Goal: Information Seeking & Learning: Find specific page/section

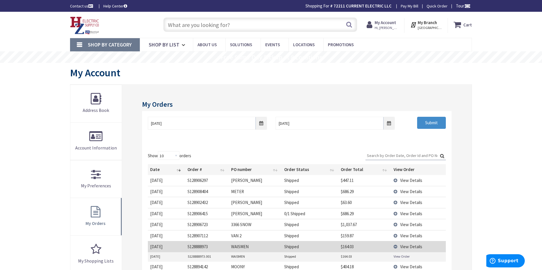
scroll to position [29, 0]
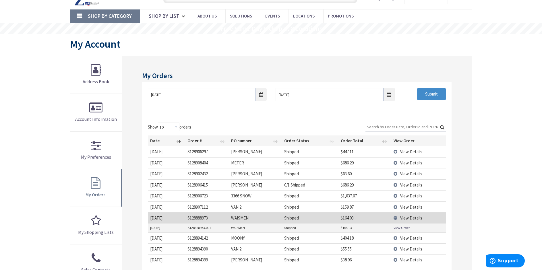
click at [409, 152] on span "View Details" at bounding box center [411, 151] width 22 height 5
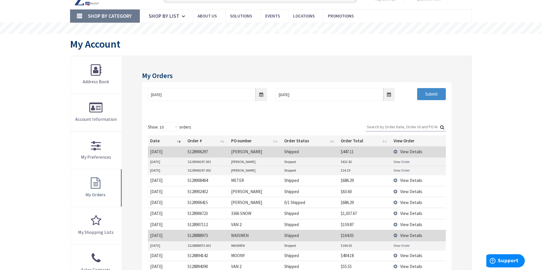
click at [401, 163] on link "View Order" at bounding box center [402, 161] width 16 height 5
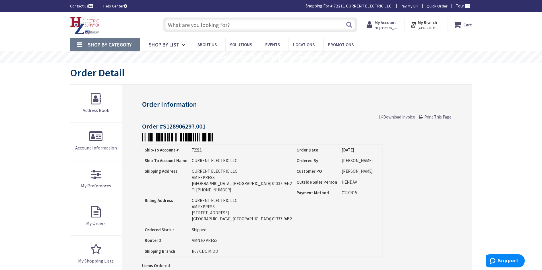
type input "[STREET_ADDRESS]"
click at [176, 25] on input "text" at bounding box center [260, 25] width 194 height 14
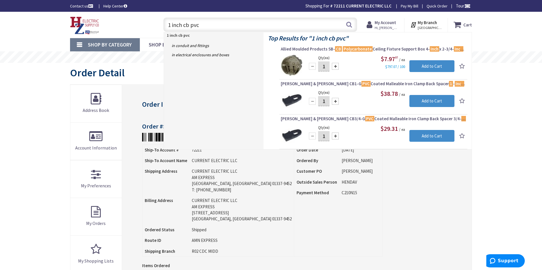
click at [190, 24] on input "1 inch cb pvc" at bounding box center [260, 25] width 194 height 14
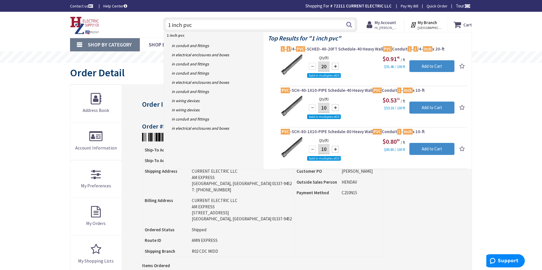
click at [202, 26] on input "1 inch pvc" at bounding box center [260, 25] width 194 height 14
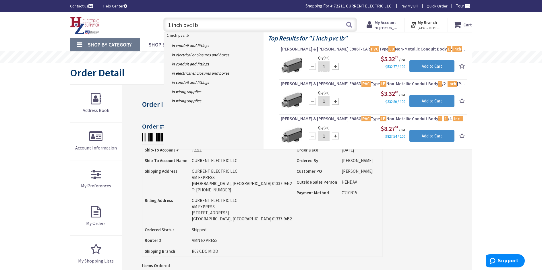
click at [204, 25] on input "1 inch pvc lb" at bounding box center [260, 25] width 194 height 14
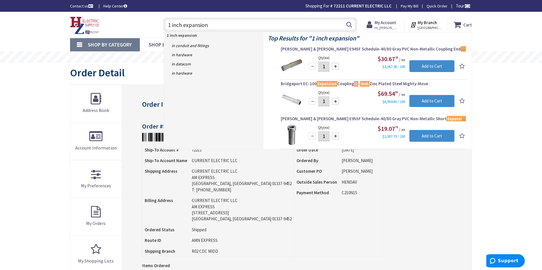
click at [218, 29] on input "1 inch expansion" at bounding box center [260, 25] width 194 height 14
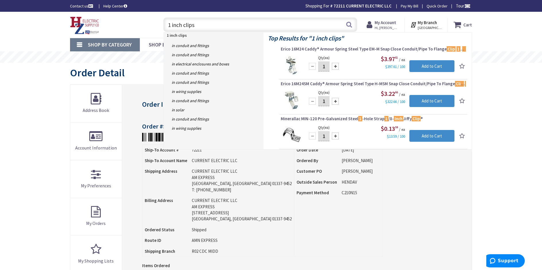
click at [205, 24] on input "1 inch clips" at bounding box center [260, 25] width 194 height 14
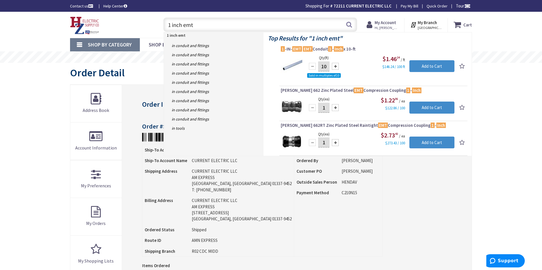
click at [215, 26] on input "1 inch emt" at bounding box center [260, 25] width 194 height 14
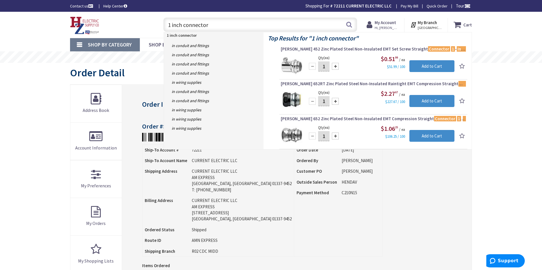
click at [225, 28] on input "1 inch connector" at bounding box center [260, 25] width 194 height 14
type input "1"
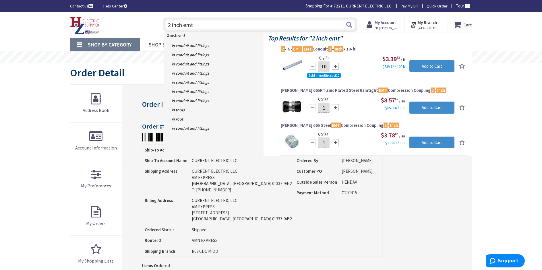
click at [209, 24] on input "2 inch emt" at bounding box center [260, 25] width 194 height 14
type input "2"
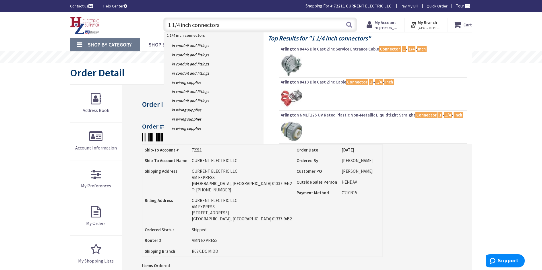
type input "1 1/4 inch connectors"
